Goal: Information Seeking & Learning: Check status

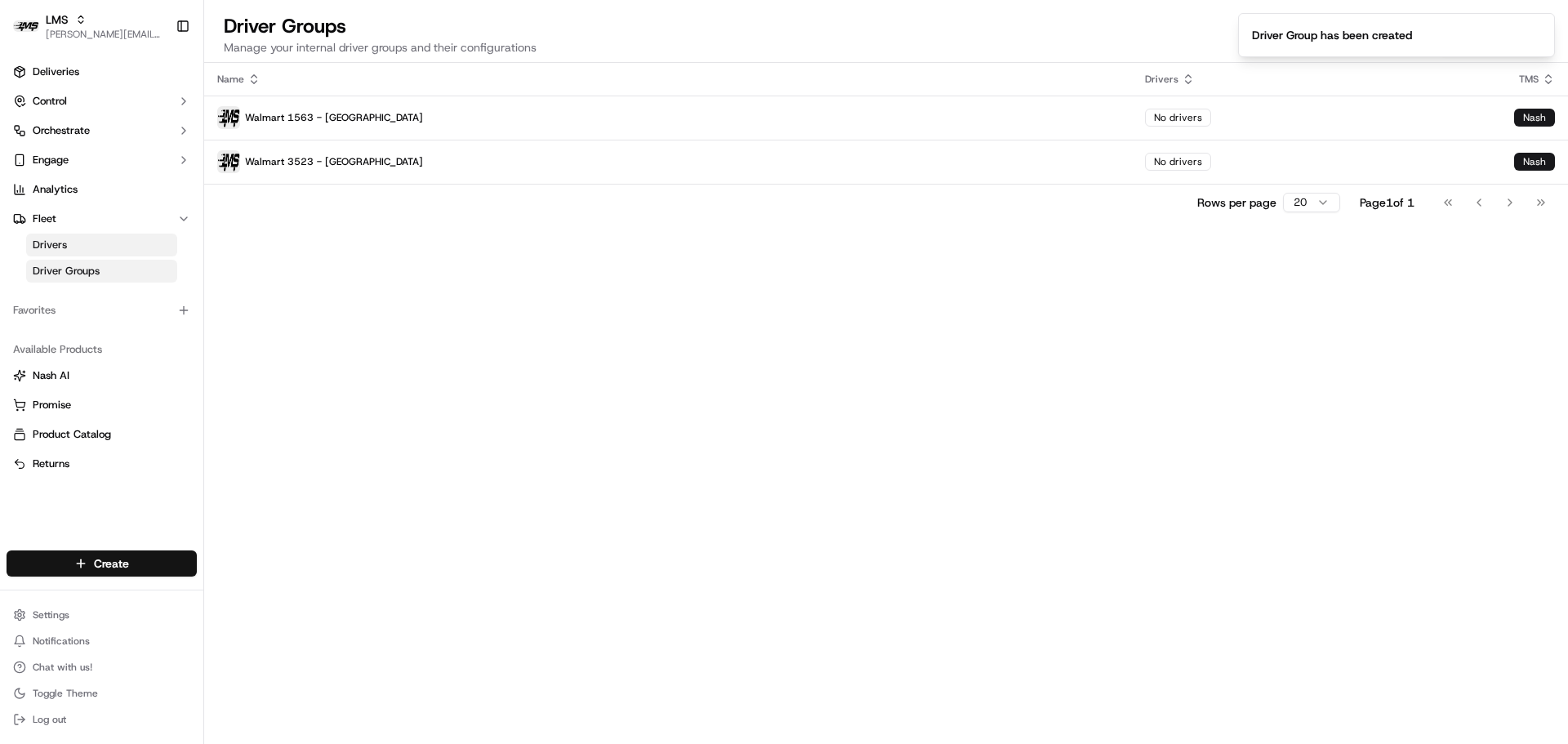
click at [87, 32] on span "[PERSON_NAME][EMAIL_ADDRESS][DOMAIN_NAME]" at bounding box center [103, 34] width 116 height 13
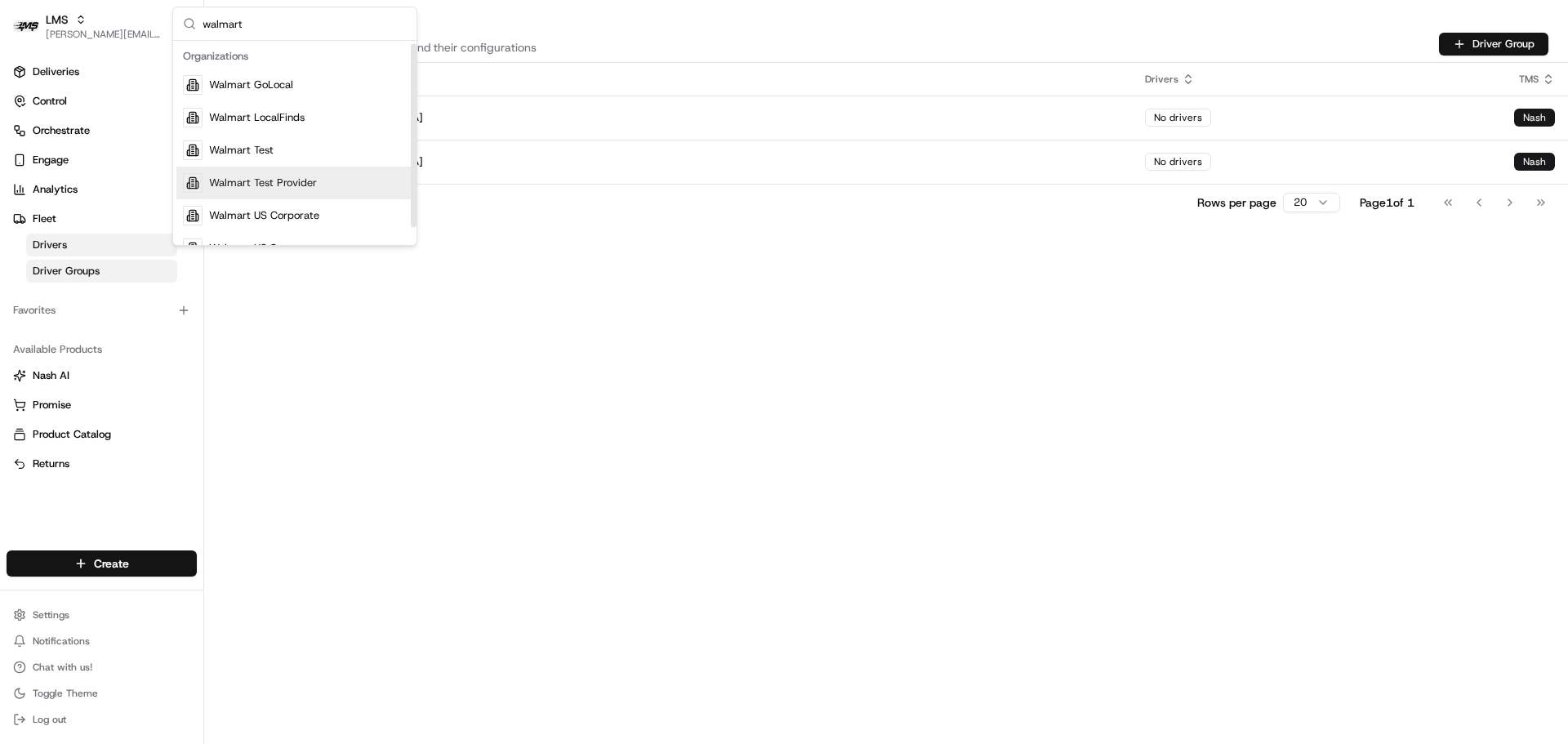
scroll to position [23, 0]
type input "walmart"
click at [278, 225] on span "Walmart US Stores" at bounding box center [255, 225] width 91 height 15
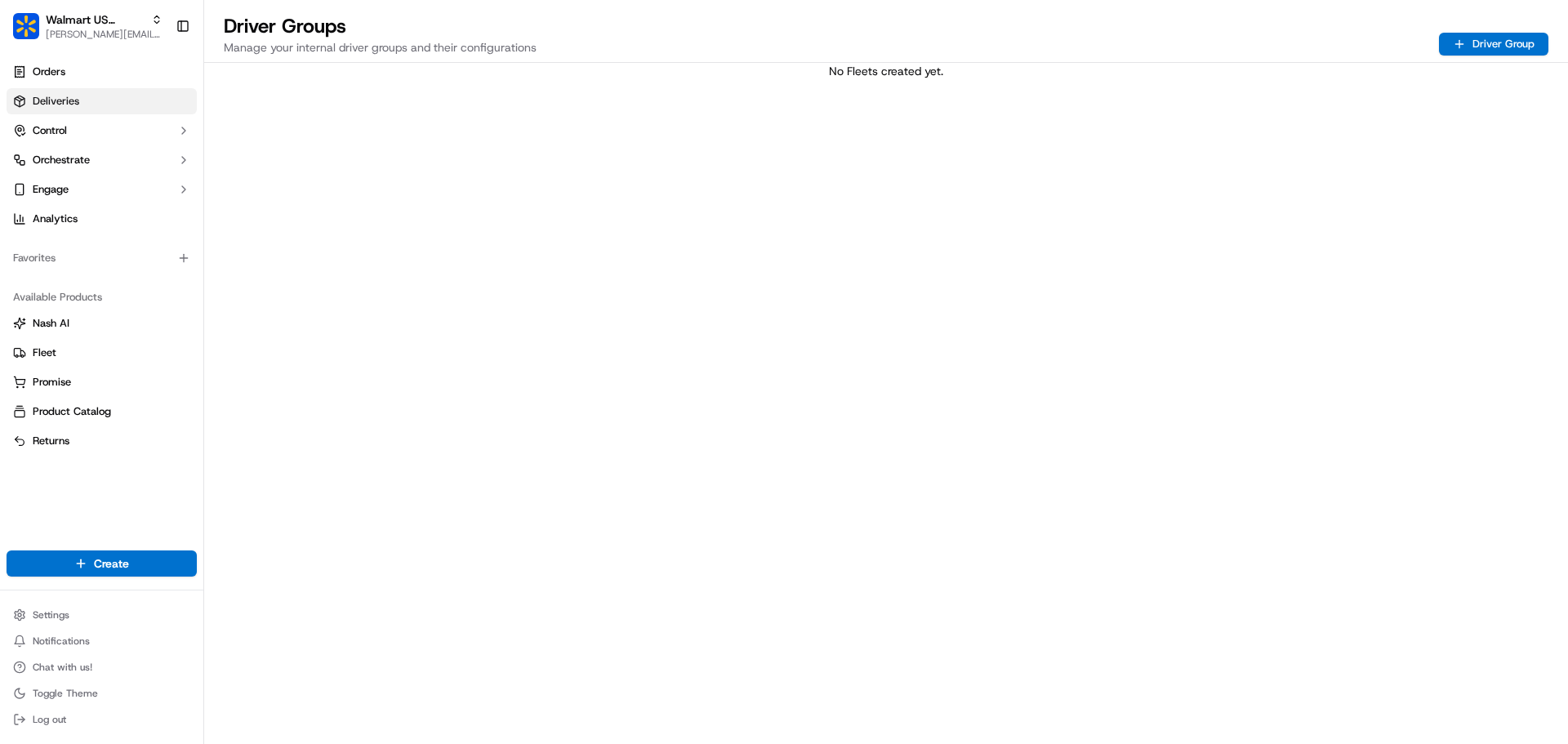
click at [53, 97] on span "Deliveries" at bounding box center [55, 101] width 46 height 15
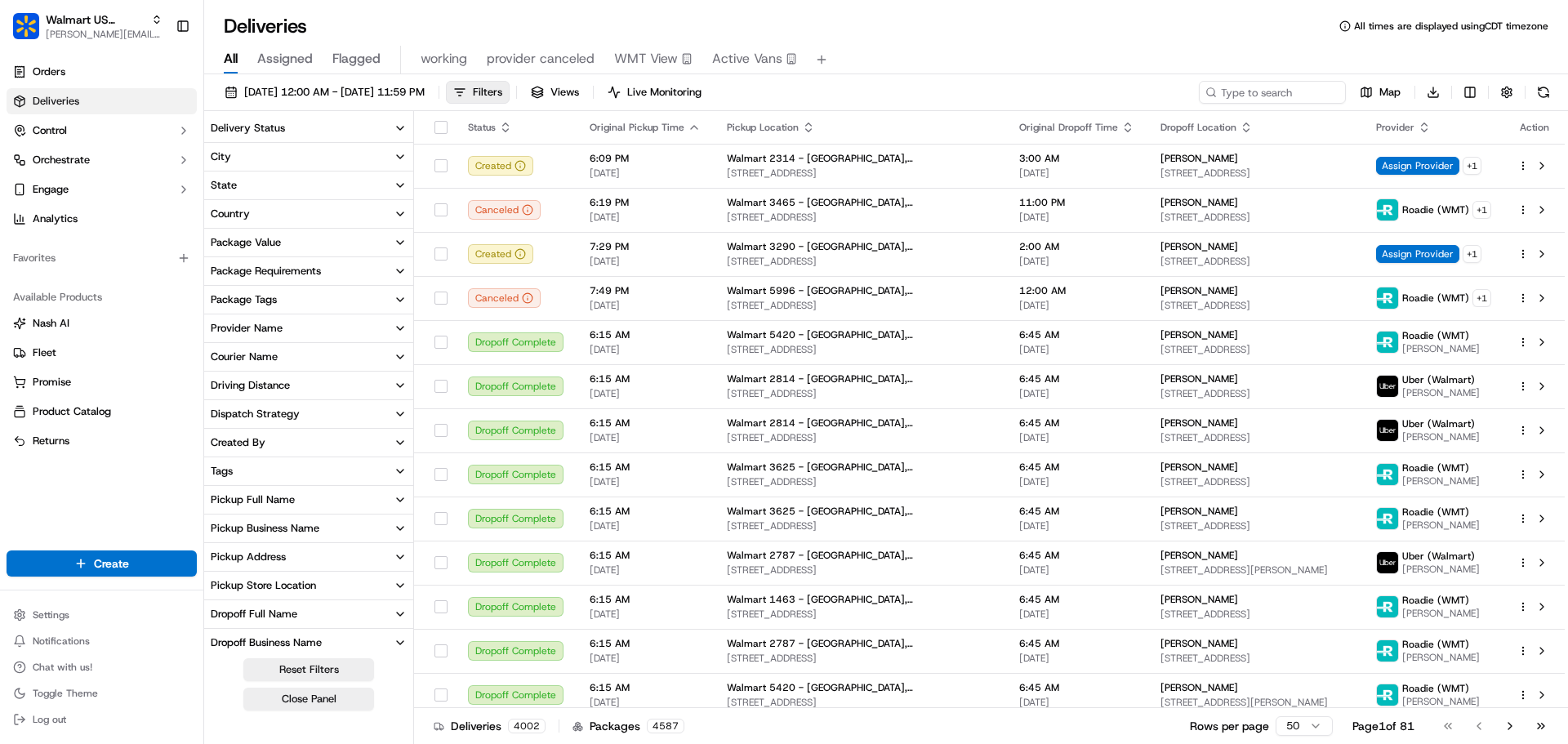
click at [292, 187] on button "State" at bounding box center [308, 186] width 209 height 28
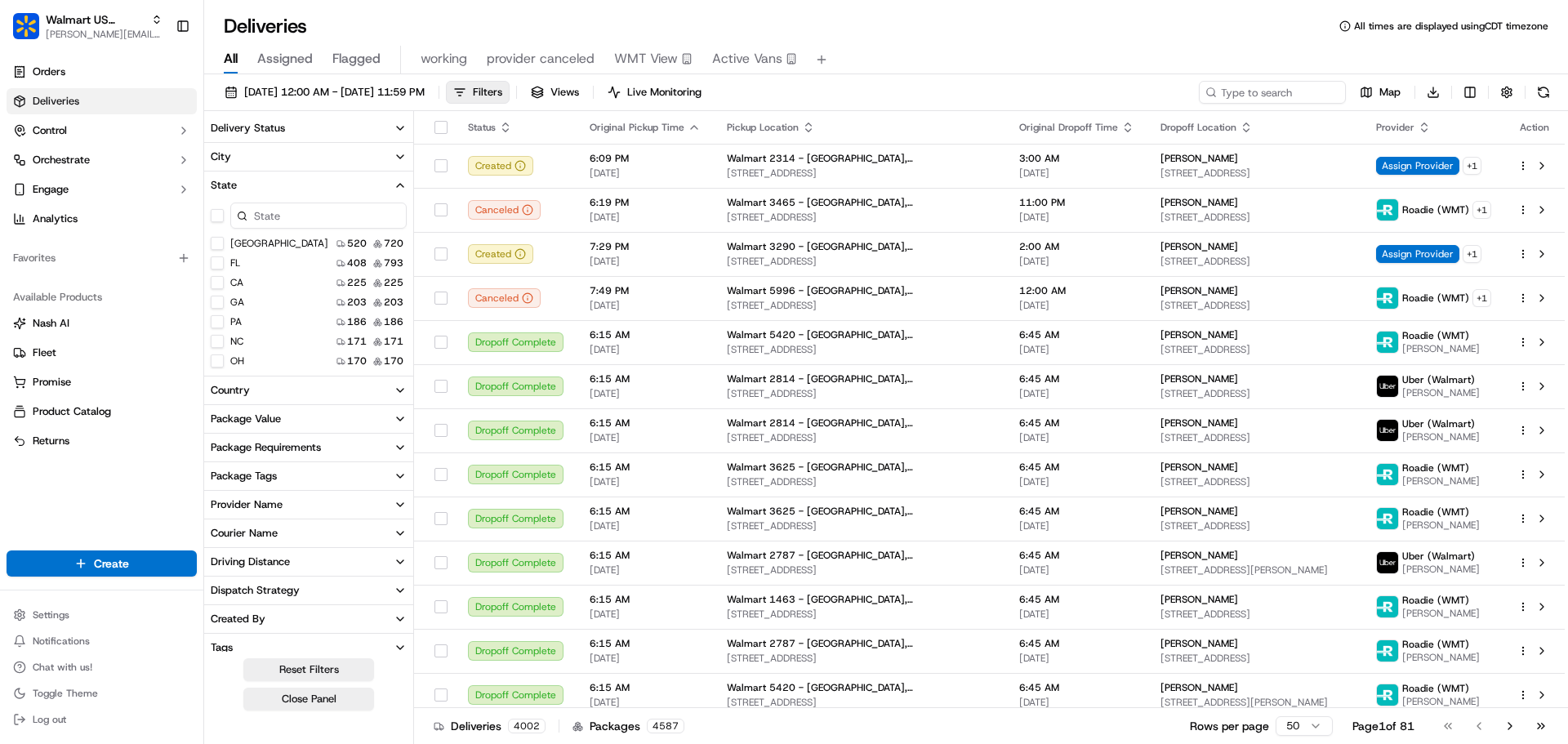
click at [268, 214] on input at bounding box center [318, 215] width 176 height 26
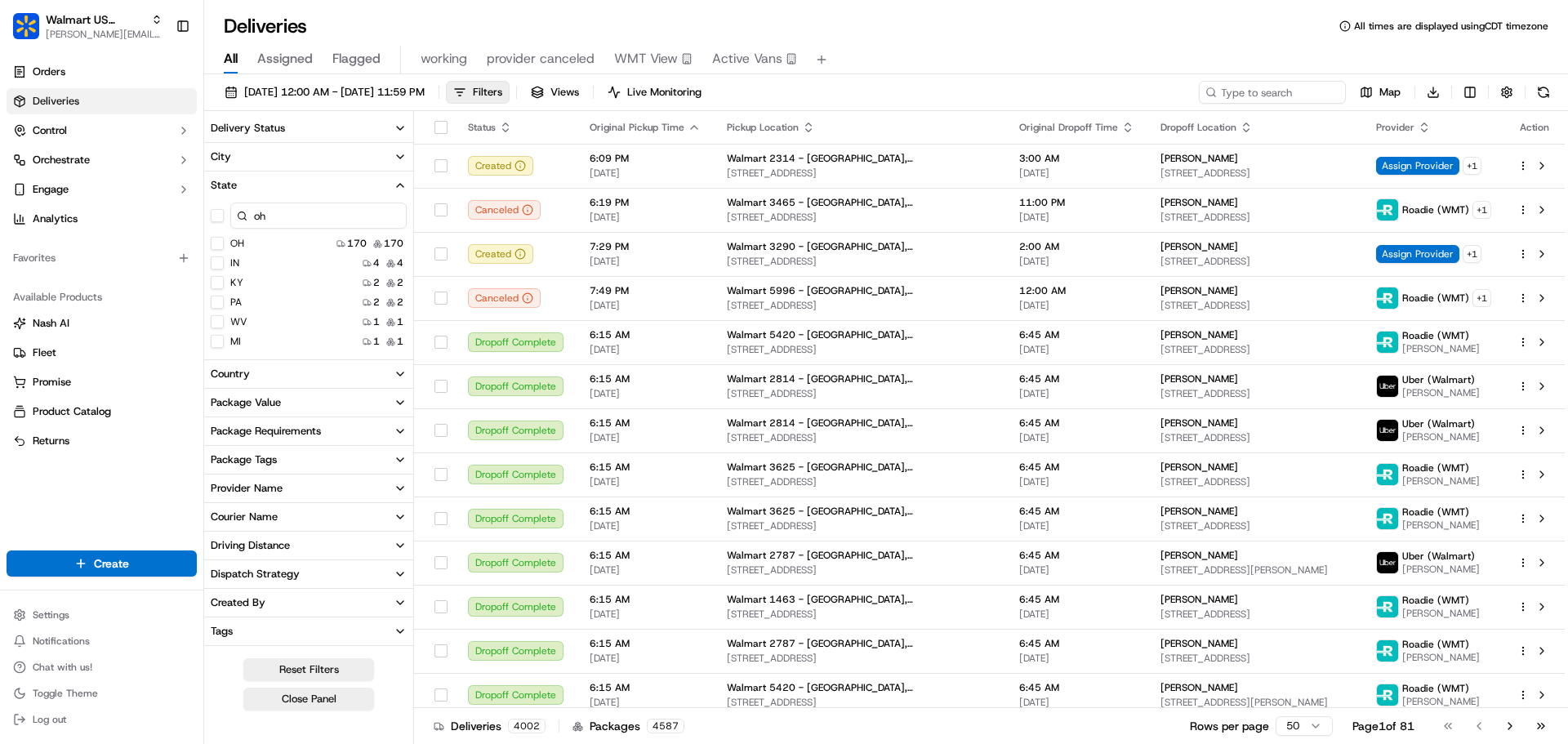
type input "oh"
click at [219, 245] on button "OH" at bounding box center [217, 243] width 13 height 13
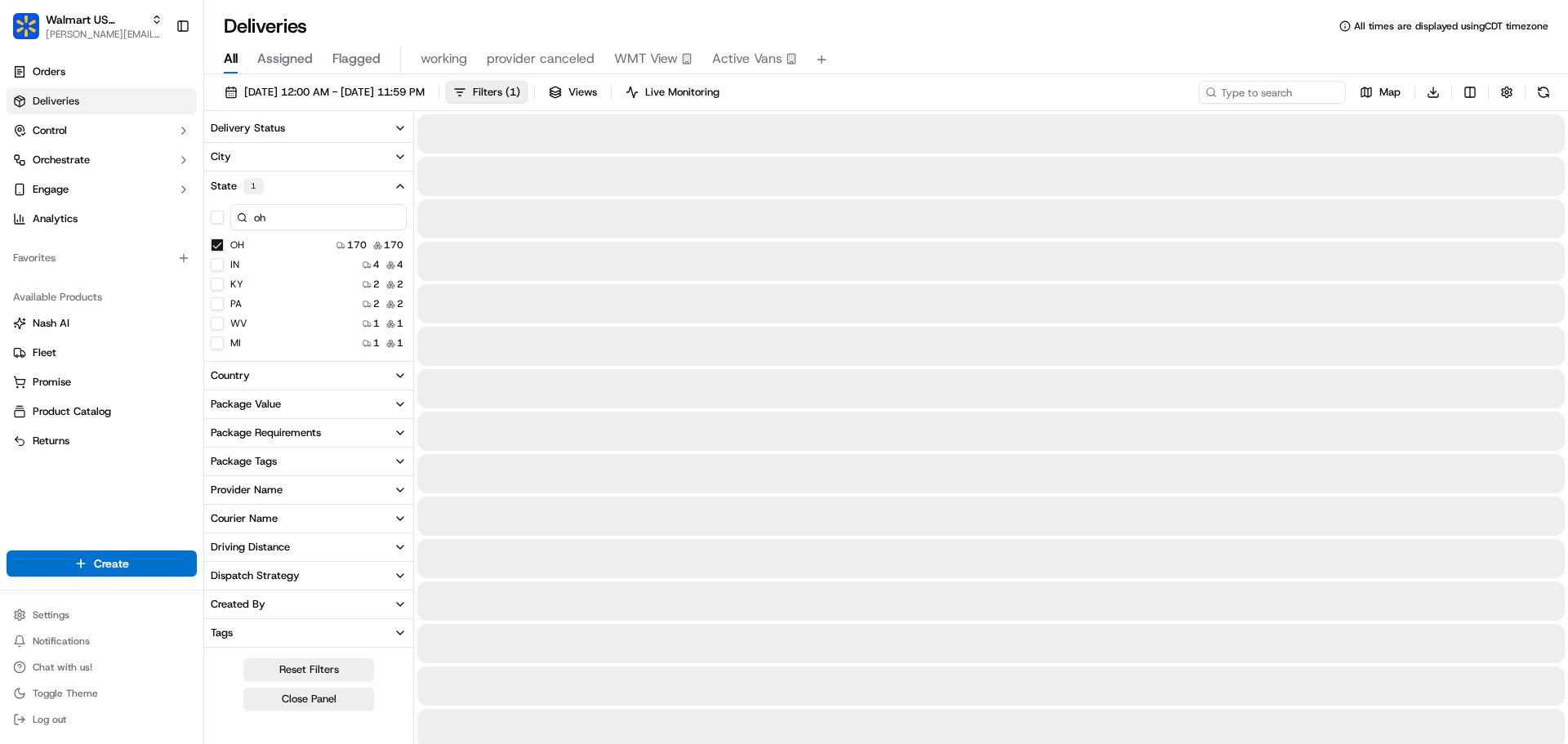
click at [285, 220] on input "oh" at bounding box center [318, 217] width 176 height 26
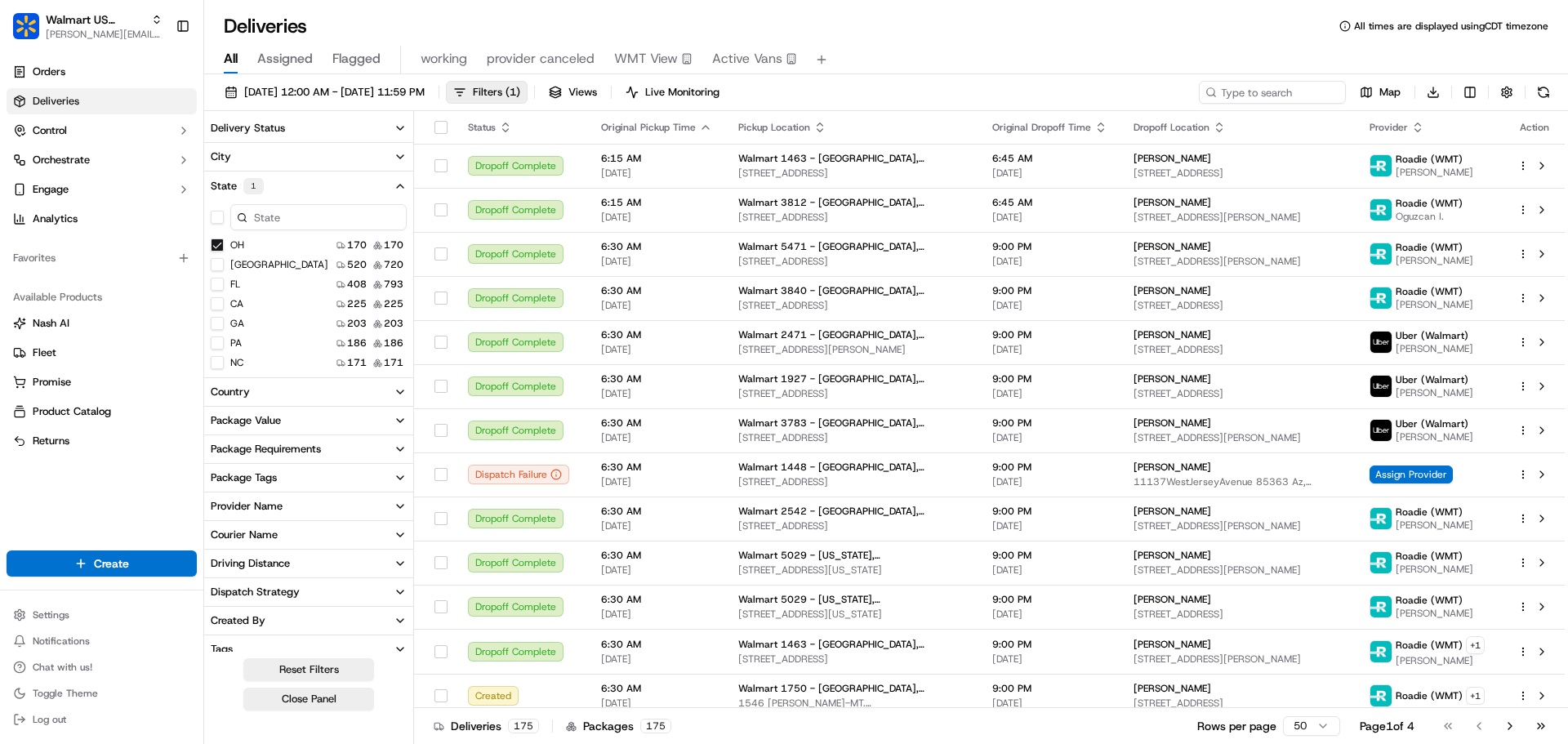
click at [289, 179] on button "State 1" at bounding box center [308, 186] width 209 height 30
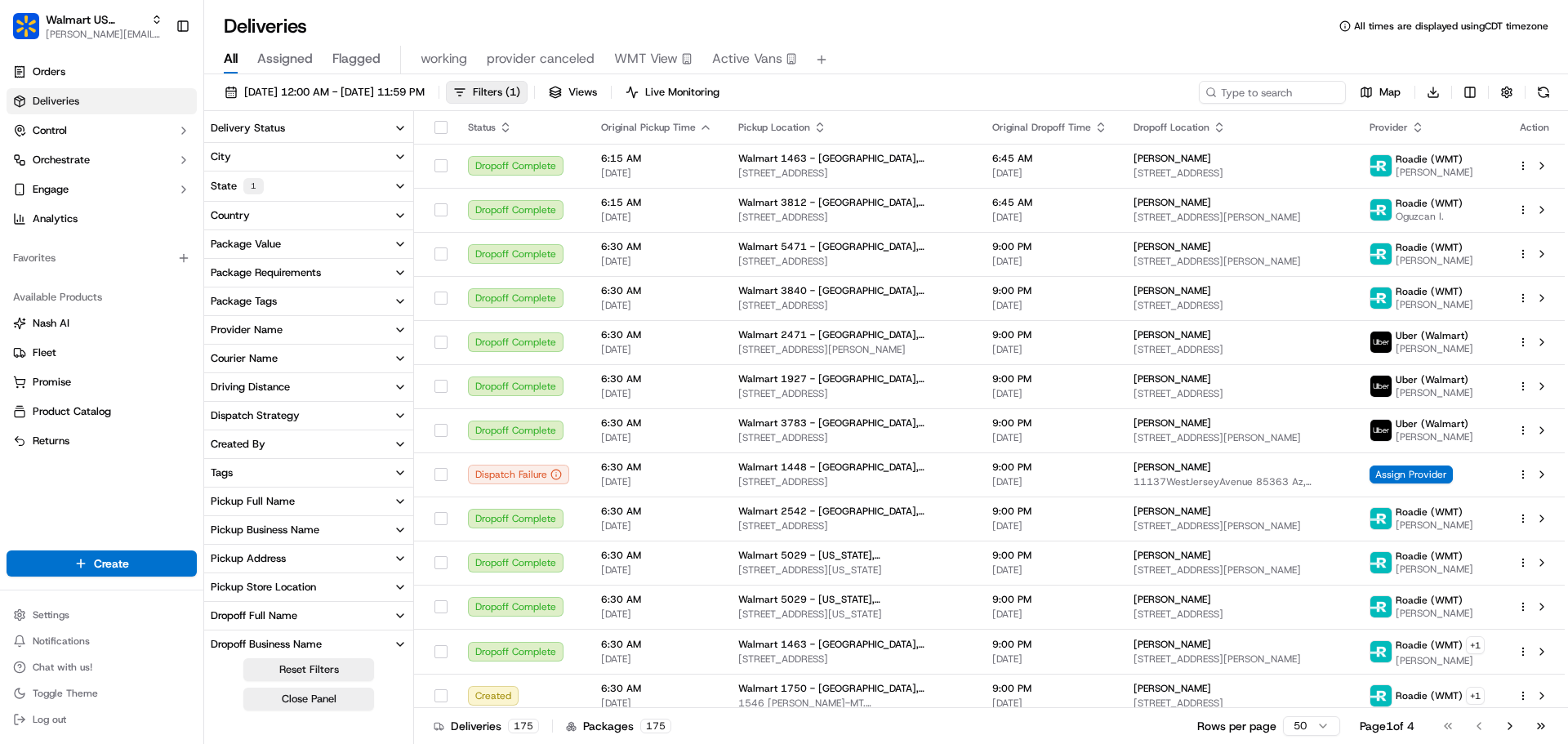
click at [296, 331] on button "Provider Name" at bounding box center [308, 330] width 209 height 28
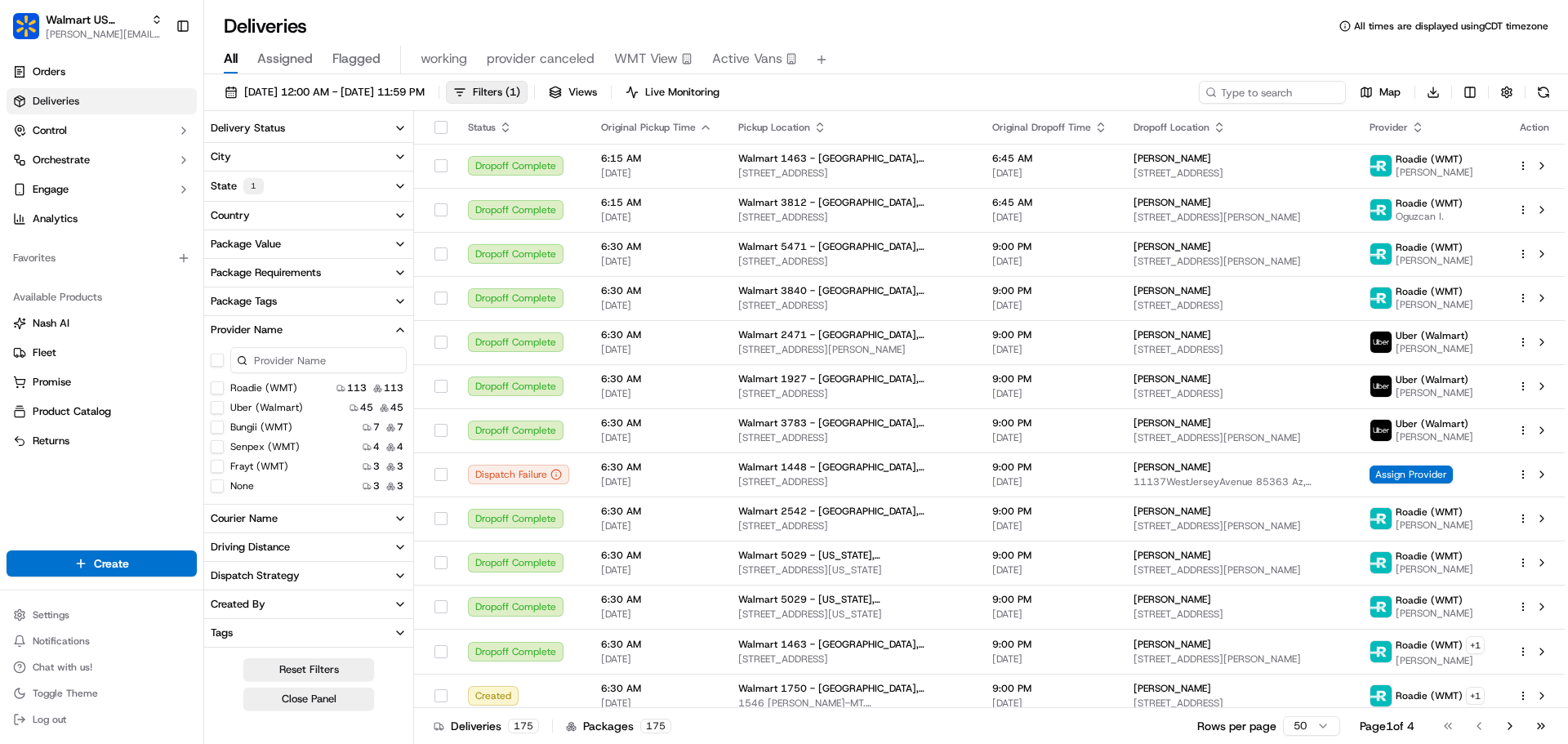
click at [213, 446] on \(WMT\) "Senpex (WMT)" at bounding box center [217, 446] width 13 height 13
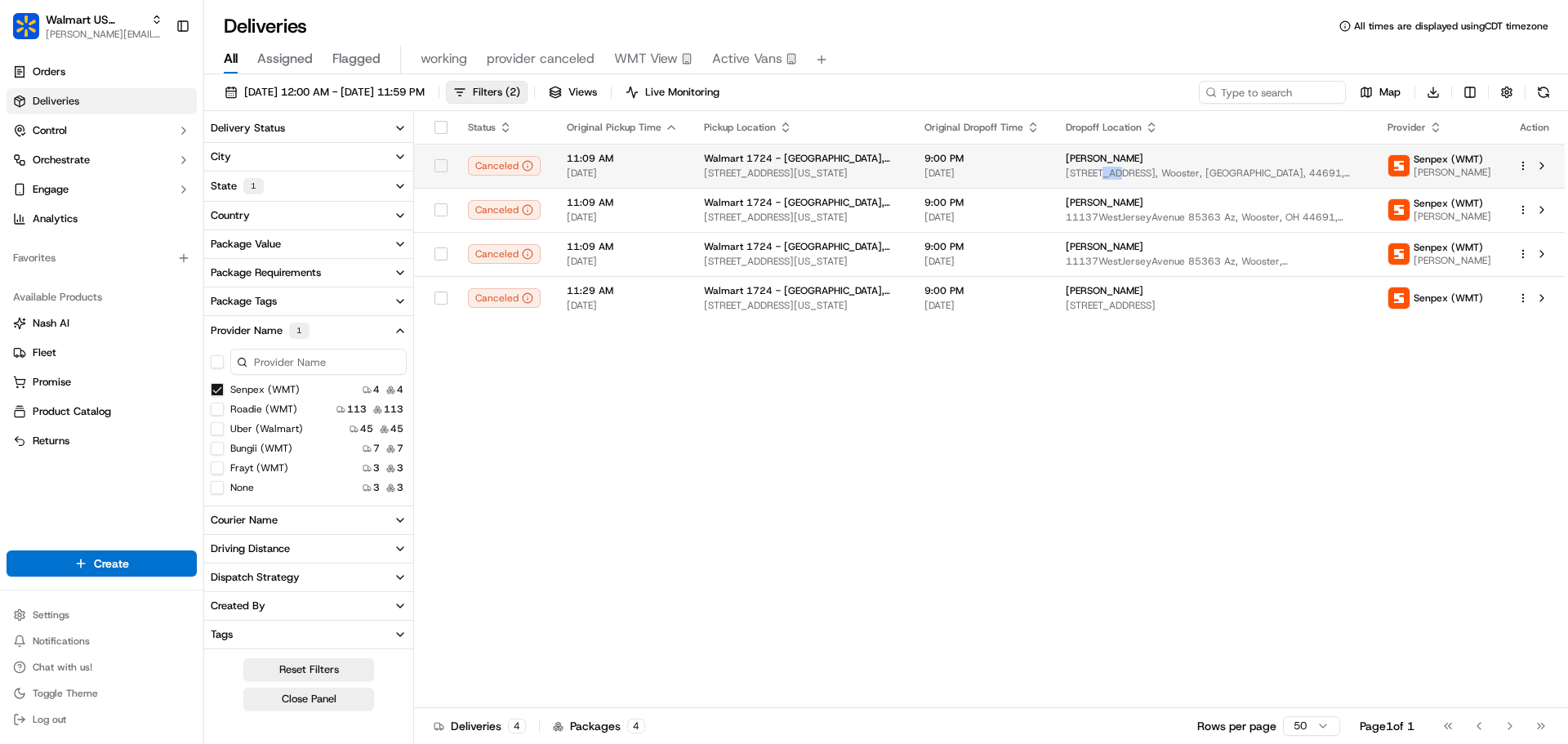
click at [1138, 179] on span "[STREET_ADDRESS], Wooster, [GEOGRAPHIC_DATA], 44691, [GEOGRAPHIC_DATA]" at bounding box center [1213, 172] width 296 height 13
click at [1207, 176] on span "[STREET_ADDRESS], Wooster, [GEOGRAPHIC_DATA], 44691, [GEOGRAPHIC_DATA]" at bounding box center [1213, 172] width 296 height 13
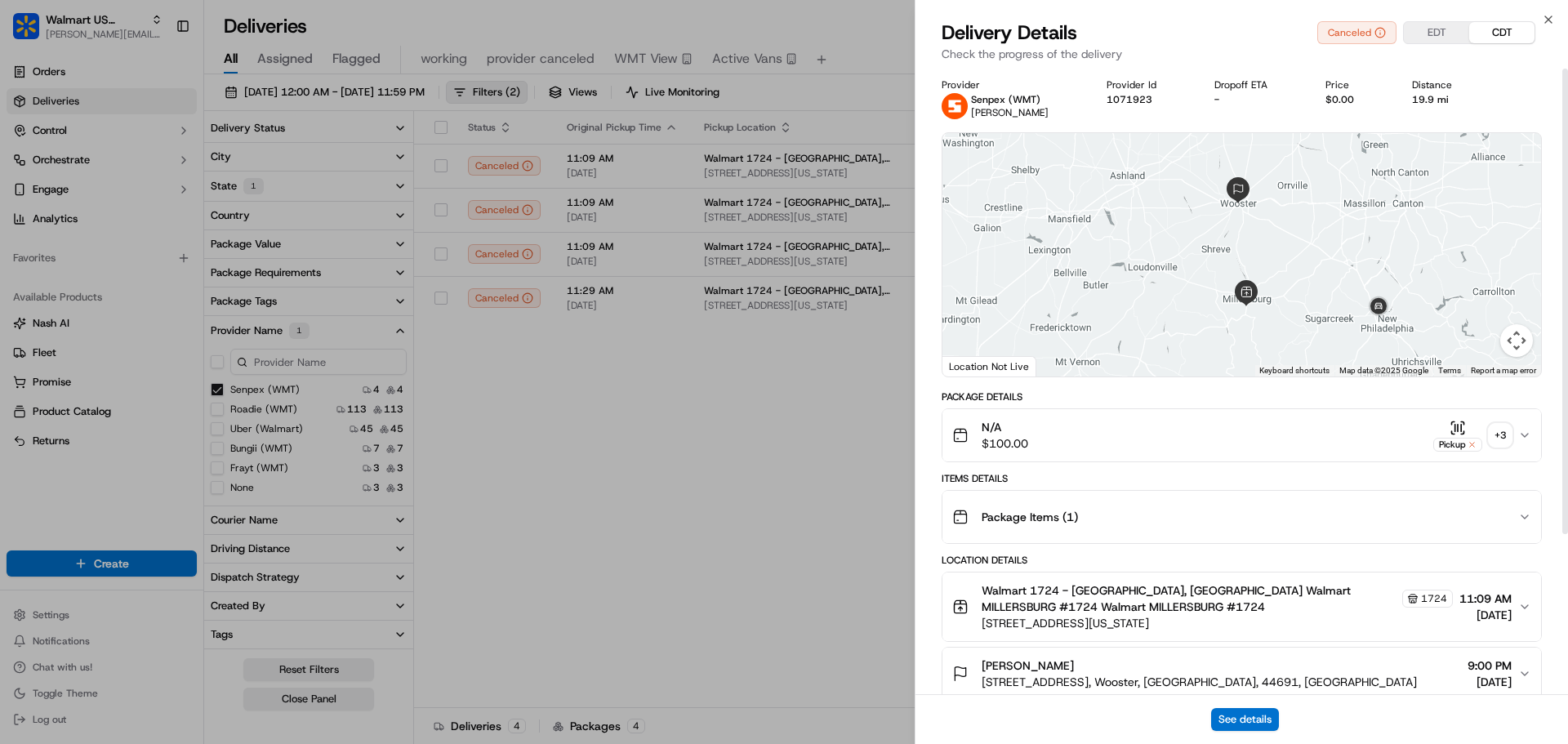
click at [1143, 513] on div "Package Items ( 1 )" at bounding box center [1235, 516] width 566 height 32
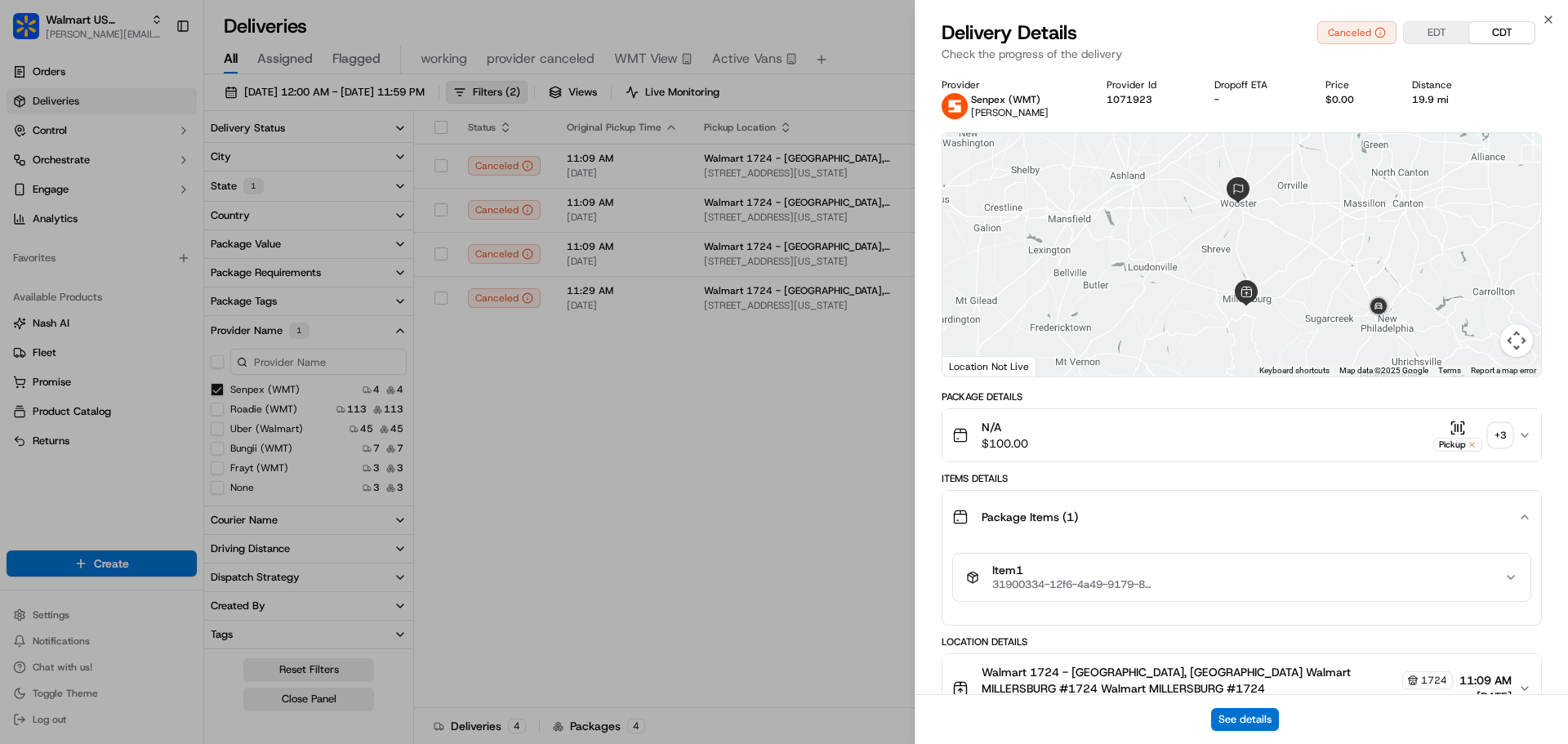
click at [1143, 513] on div "Package Items ( 1 )" at bounding box center [1235, 516] width 566 height 32
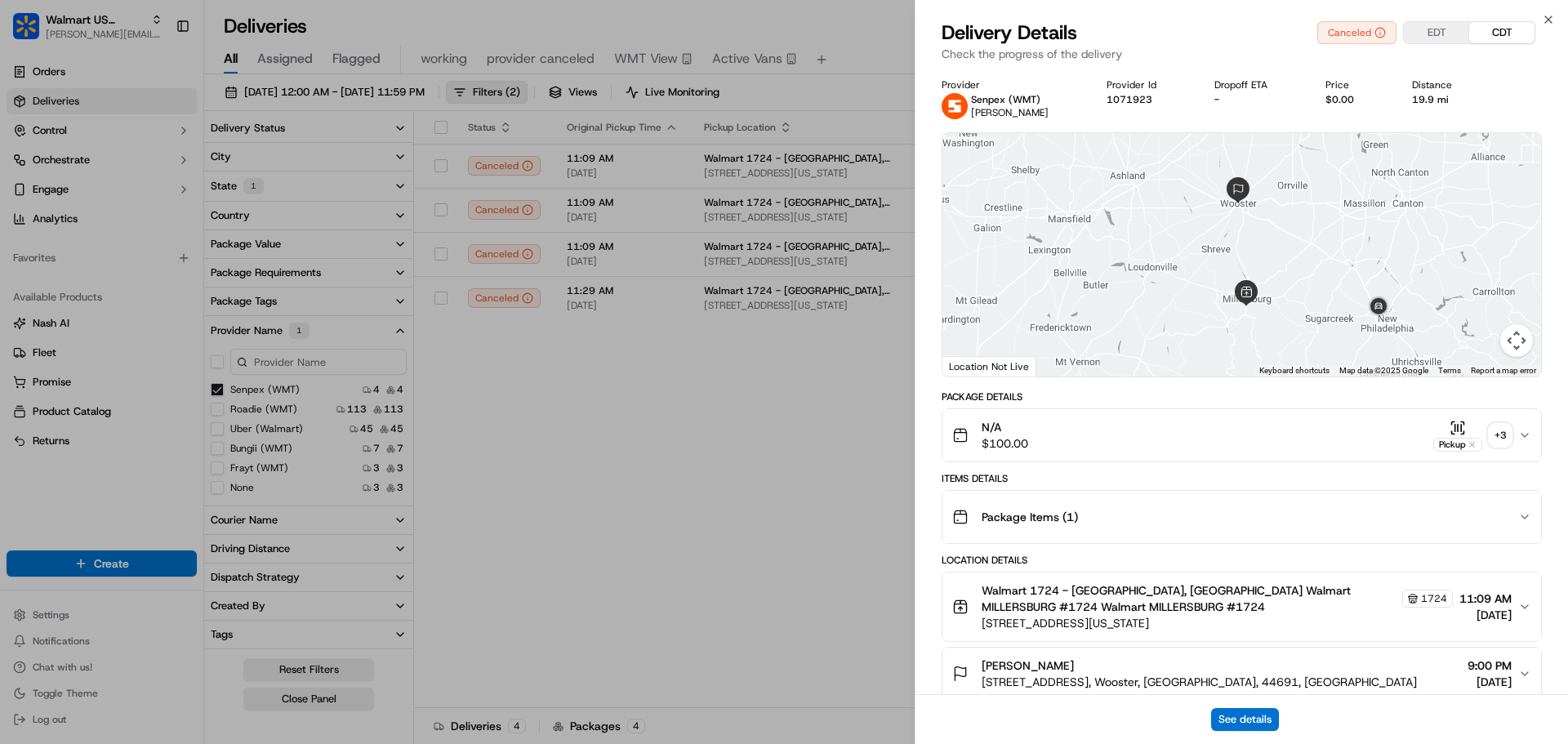
click at [1125, 437] on div "N/A $100.00 Pickup + 3" at bounding box center [1235, 435] width 566 height 32
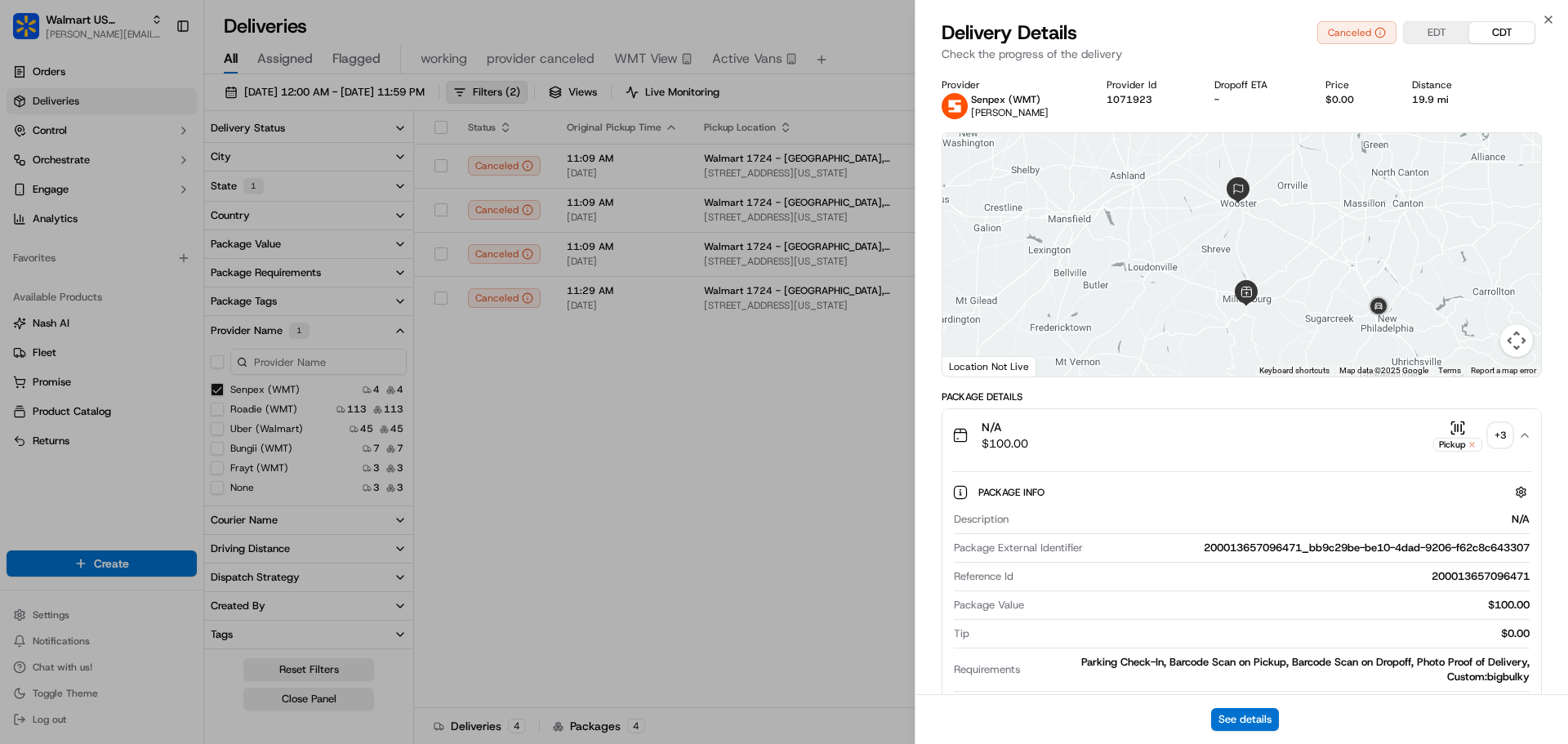
click at [1461, 572] on div "200013657096471" at bounding box center [1275, 576] width 510 height 15
copy div "200013657096471"
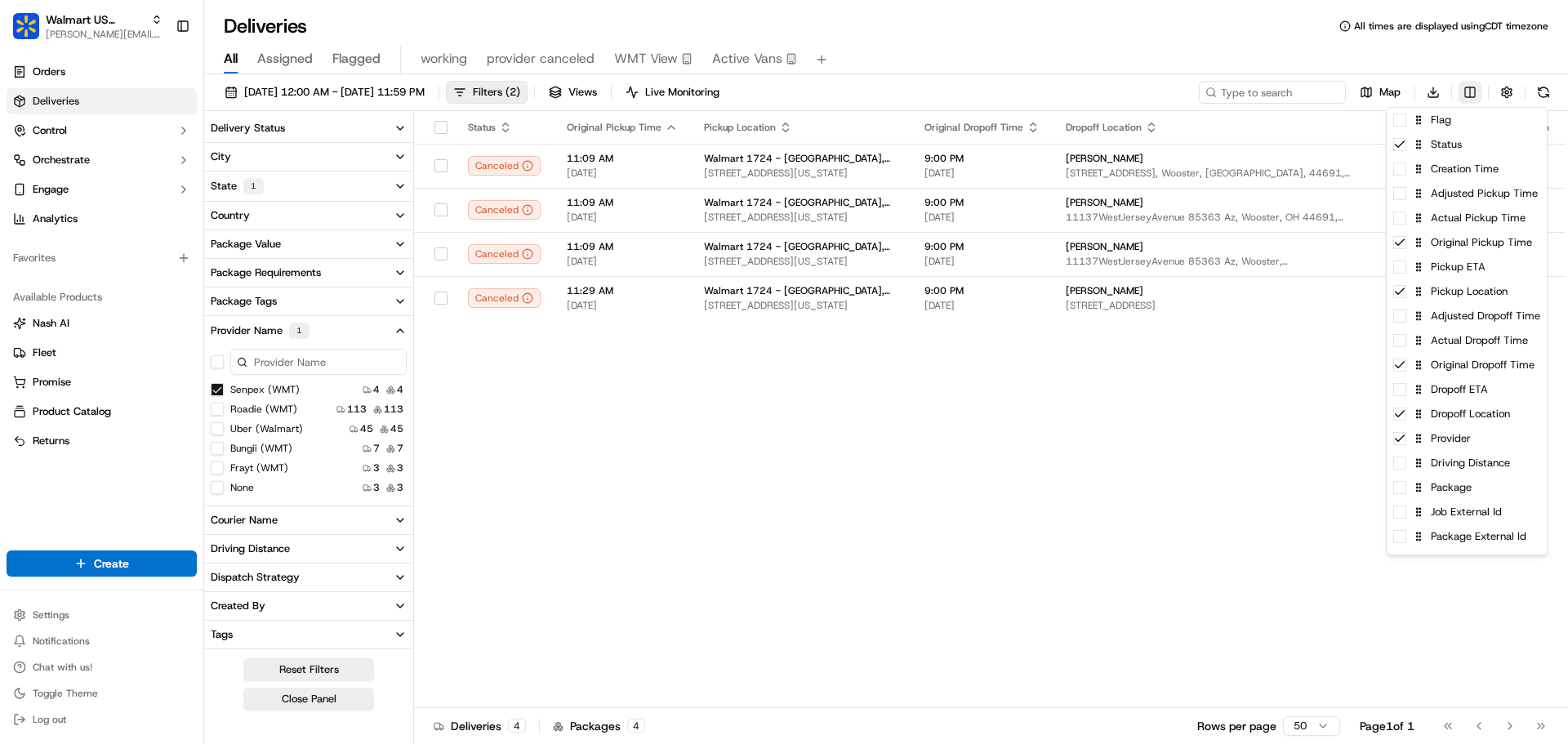
click at [1472, 94] on html "Walmart US Stores [PERSON_NAME][EMAIL_ADDRESS][DOMAIN_NAME] Toggle Sidebar Orde…" at bounding box center [784, 372] width 1568 height 744
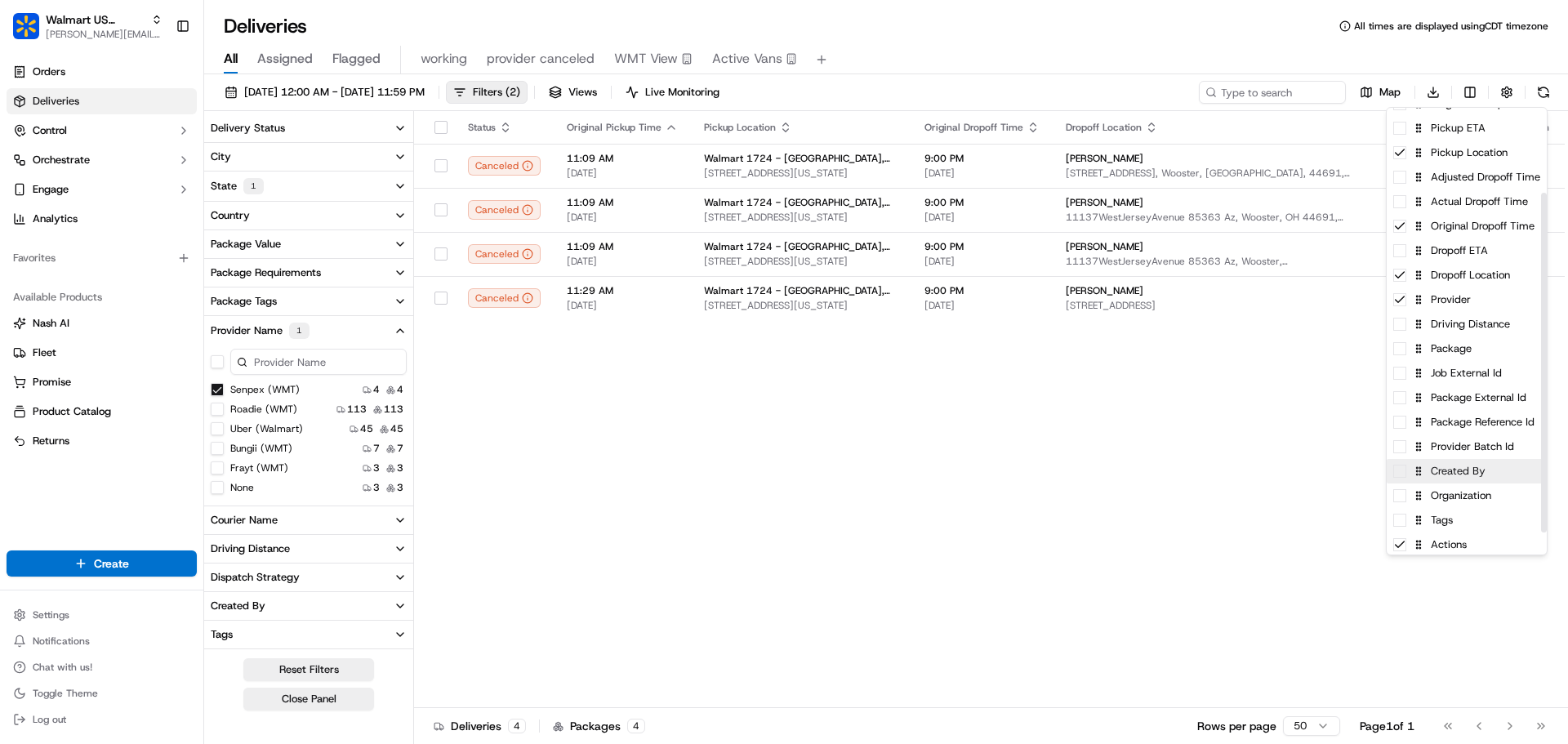
scroll to position [141, 0]
click at [1402, 374] on span at bounding box center [1399, 370] width 13 height 13
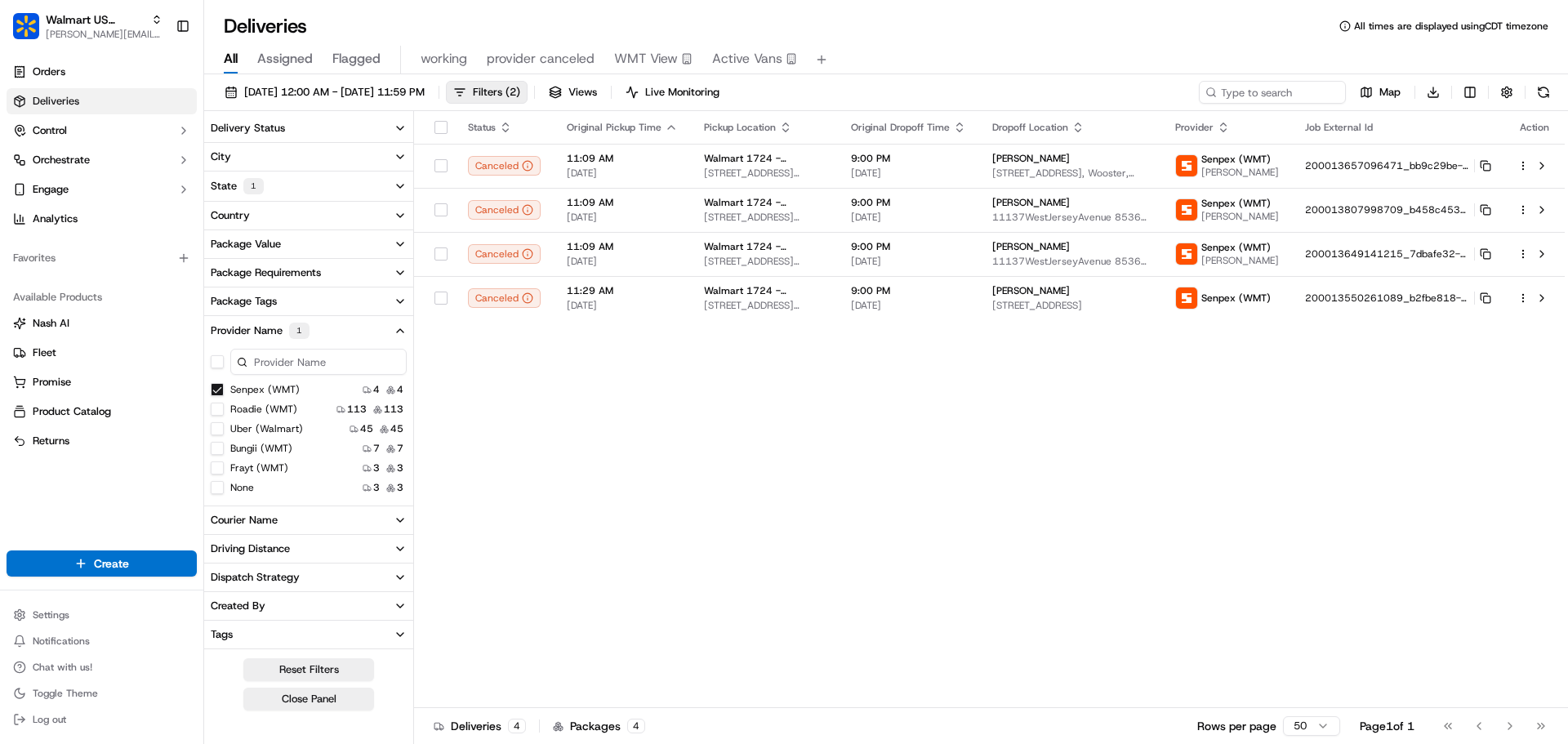
click at [1286, 399] on html "Walmart US Stores [PERSON_NAME][EMAIL_ADDRESS][DOMAIN_NAME] Toggle Sidebar Orde…" at bounding box center [784, 372] width 1568 height 744
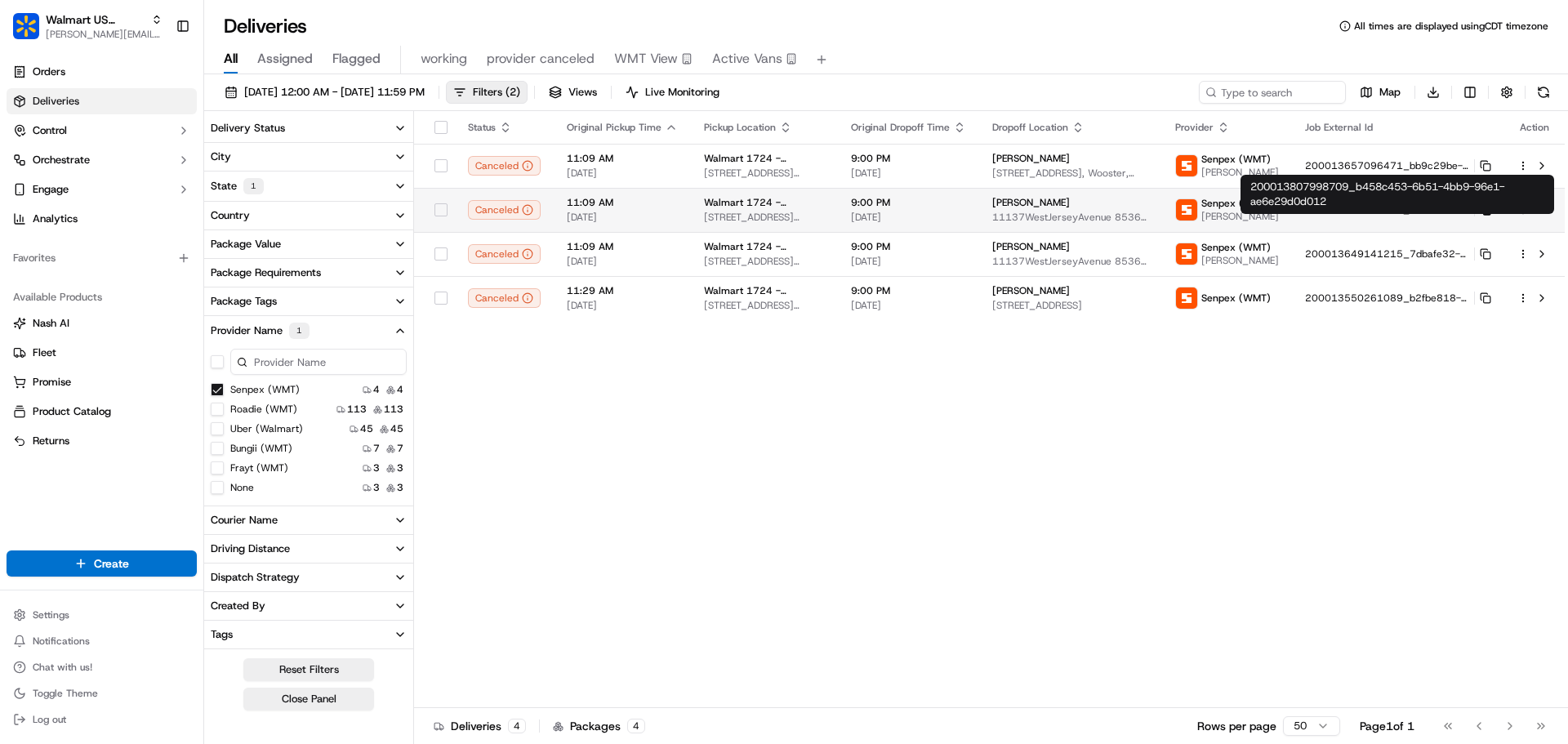
click at [1486, 215] on icon at bounding box center [1485, 209] width 11 height 11
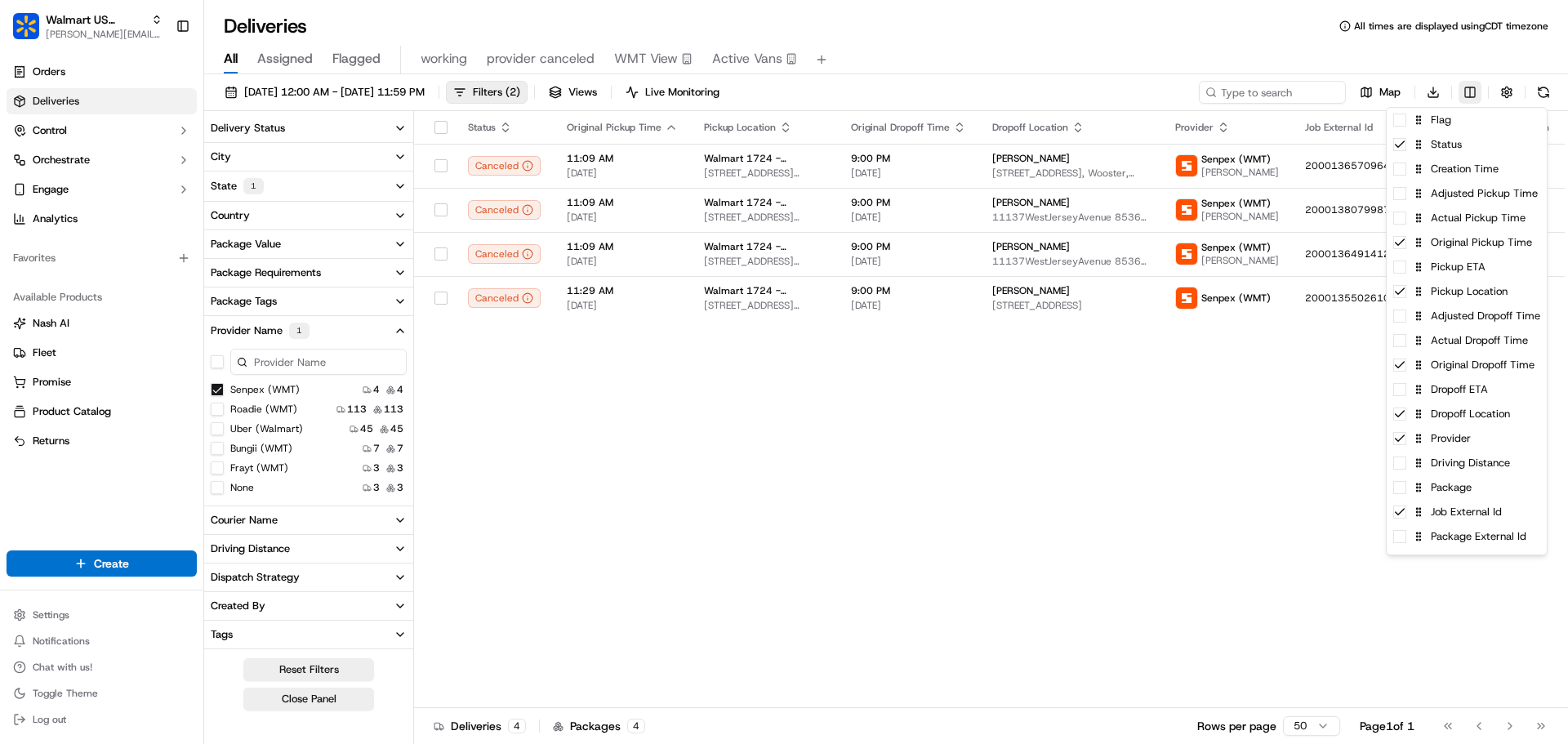
click at [1473, 91] on html "Walmart US Stores [PERSON_NAME][EMAIL_ADDRESS][DOMAIN_NAME] Toggle Sidebar Orde…" at bounding box center [784, 372] width 1568 height 744
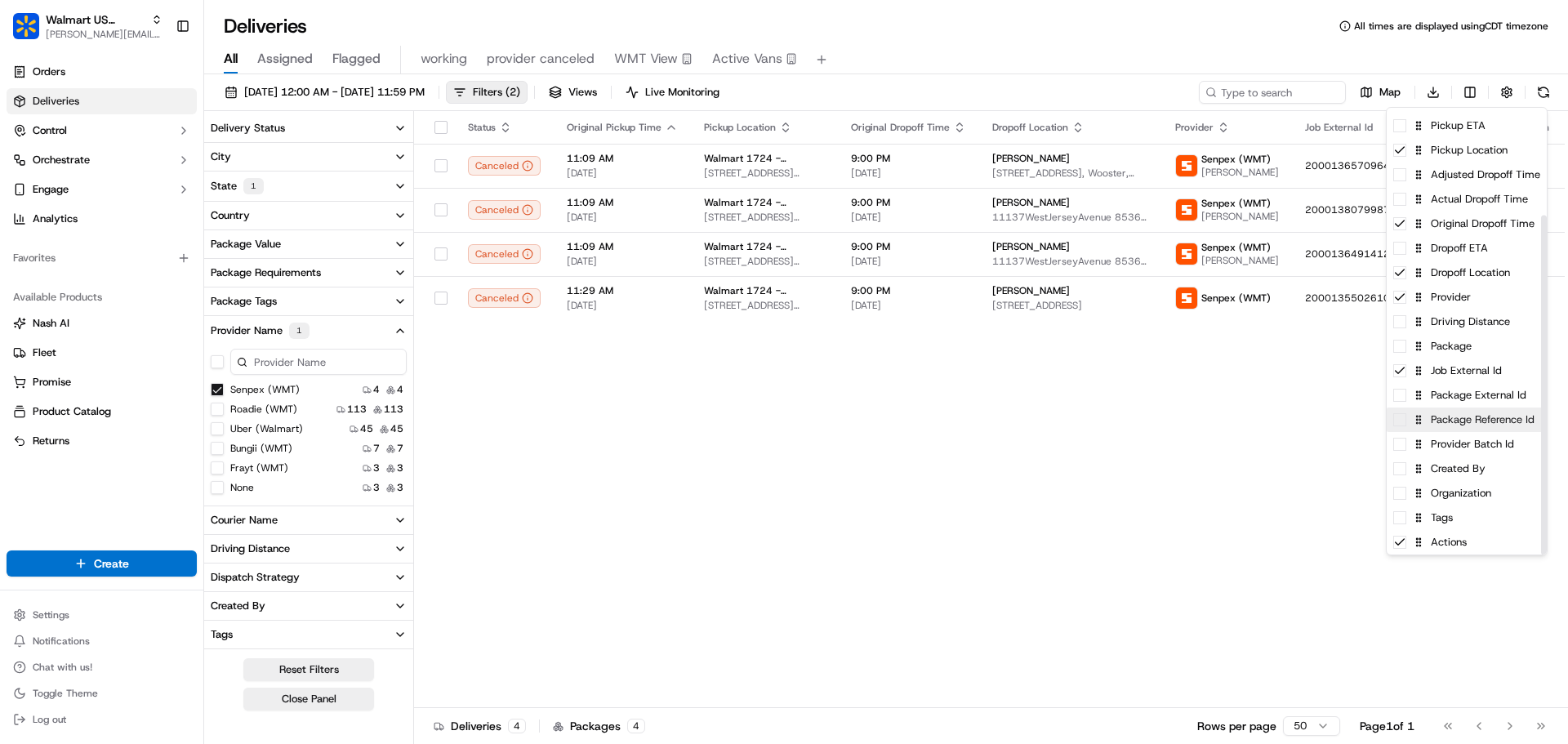
click at [1401, 423] on span at bounding box center [1399, 419] width 13 height 13
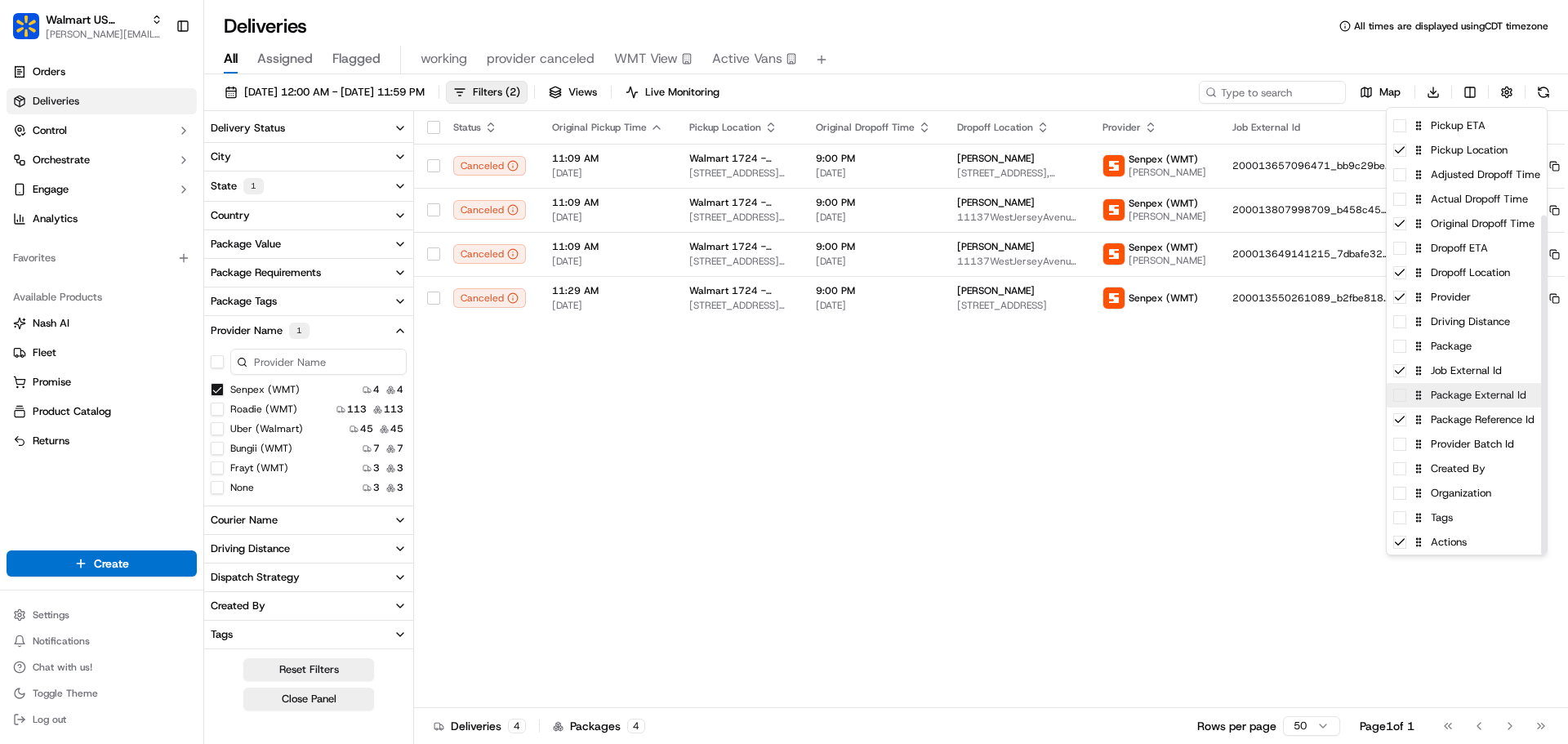
click at [1404, 397] on span at bounding box center [1399, 395] width 13 height 13
click at [1347, 451] on html "Walmart US Stores [PERSON_NAME][EMAIL_ADDRESS][DOMAIN_NAME] Toggle Sidebar Orde…" at bounding box center [784, 372] width 1568 height 744
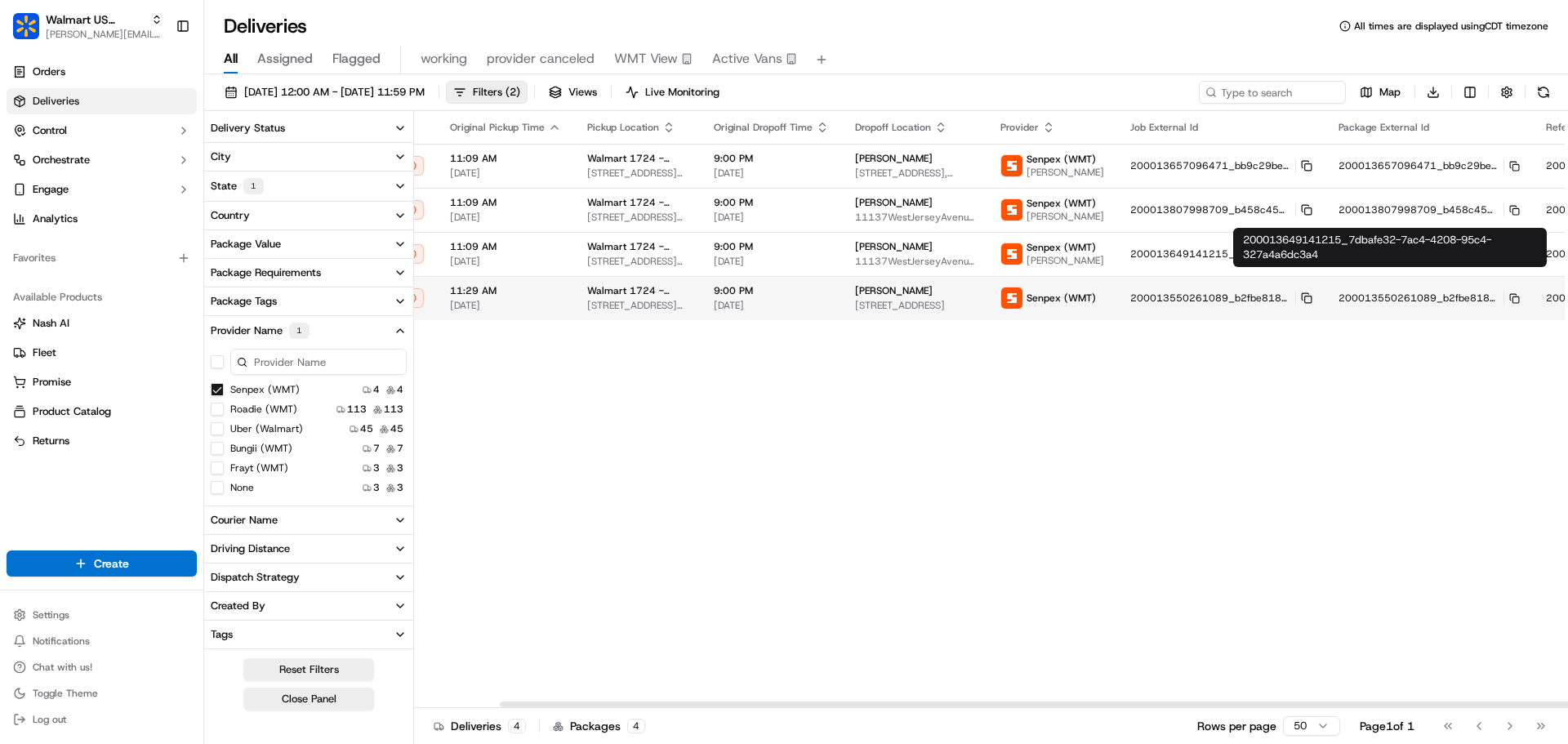
scroll to position [0, 233]
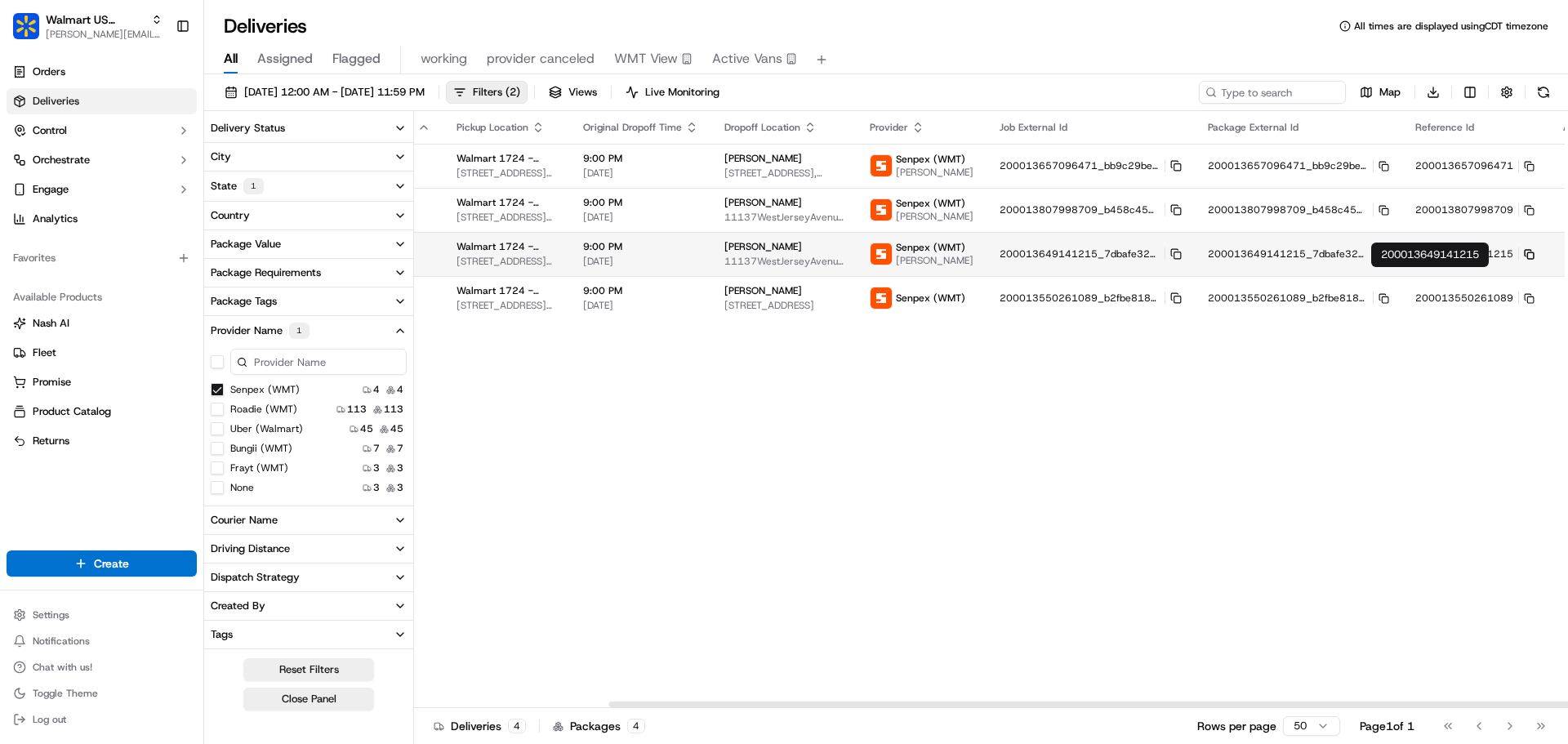
click at [1524, 260] on icon at bounding box center [1529, 255] width 11 height 11
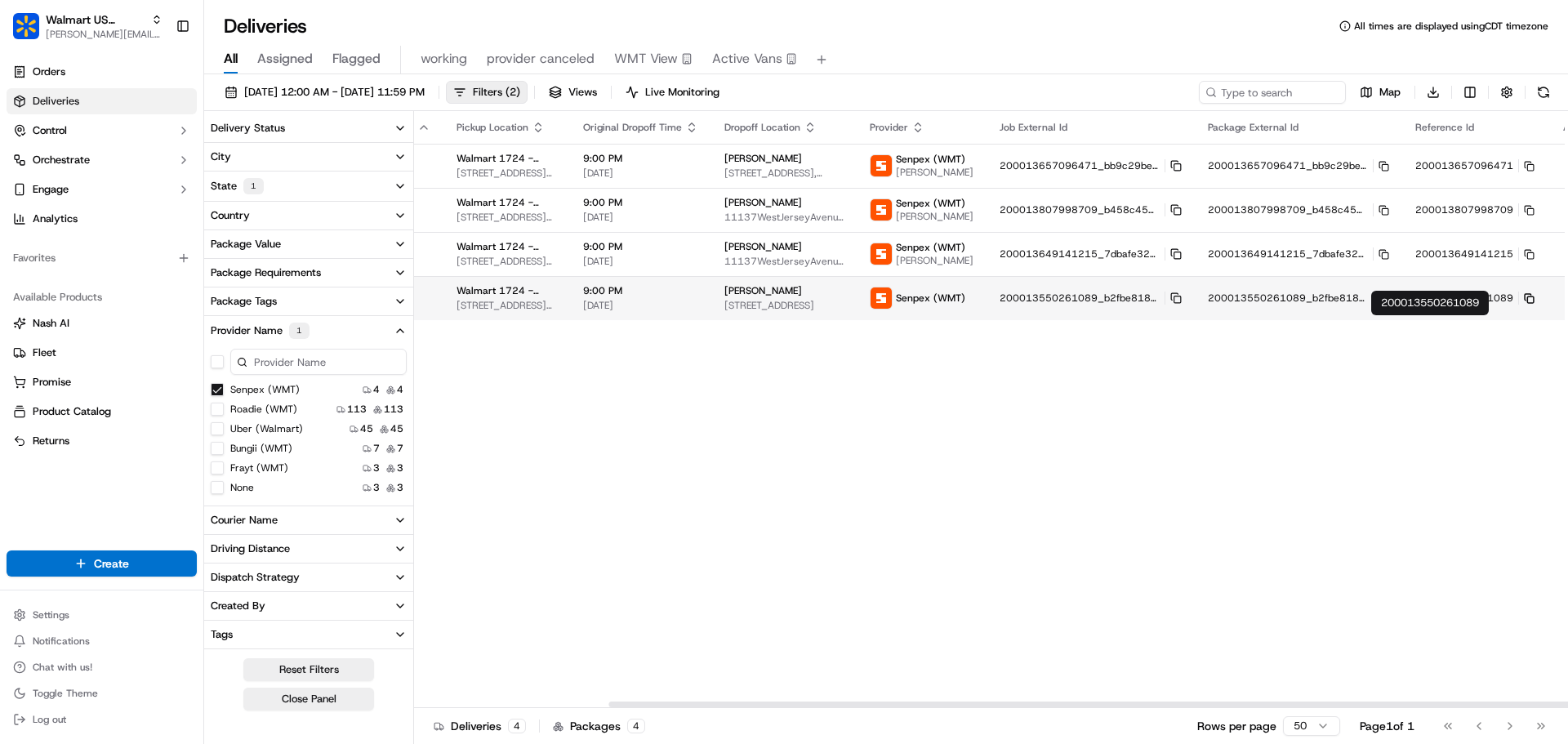
click at [1527, 303] on rect at bounding box center [1529, 299] width 6 height 6
